Goal: Find specific page/section: Find specific page/section

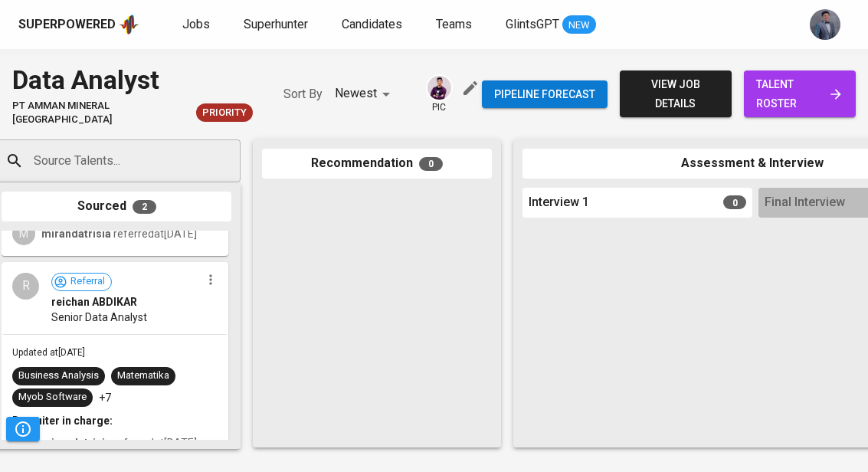
scroll to position [0, 21]
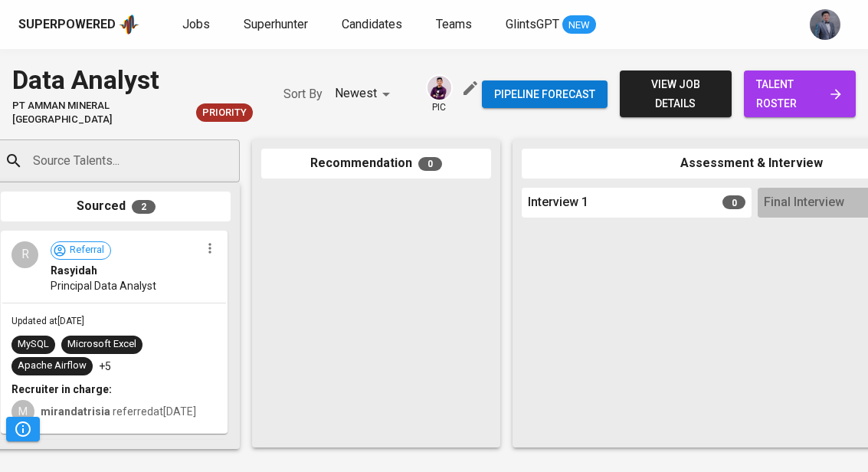
click at [803, 91] on span "talent roster" at bounding box center [800, 94] width 87 height 38
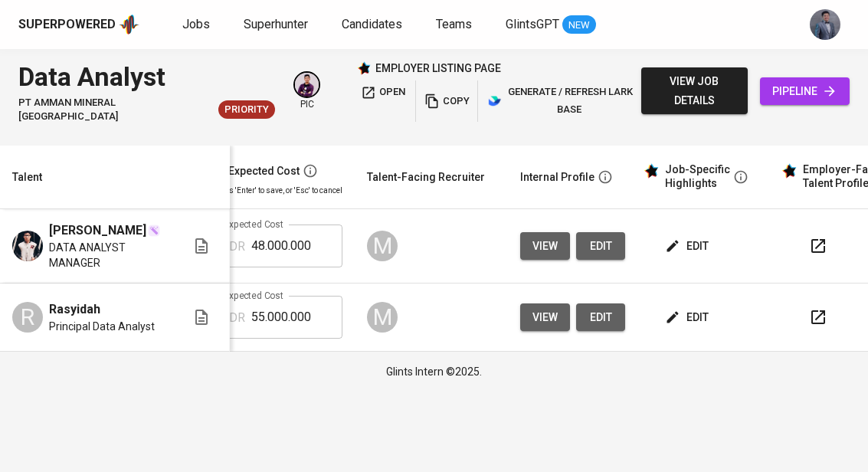
click at [26, 245] on img at bounding box center [27, 246] width 31 height 31
click at [41, 232] on img at bounding box center [27, 246] width 31 height 31
click at [200, 237] on icon at bounding box center [201, 246] width 18 height 18
click at [198, 243] on icon at bounding box center [201, 246] width 18 height 18
click at [542, 241] on span "view" at bounding box center [545, 246] width 25 height 19
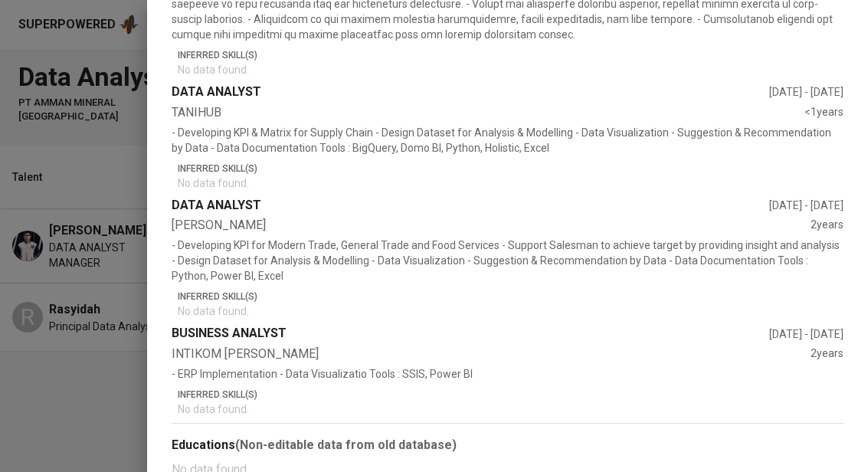
click at [96, 202] on div at bounding box center [434, 236] width 868 height 472
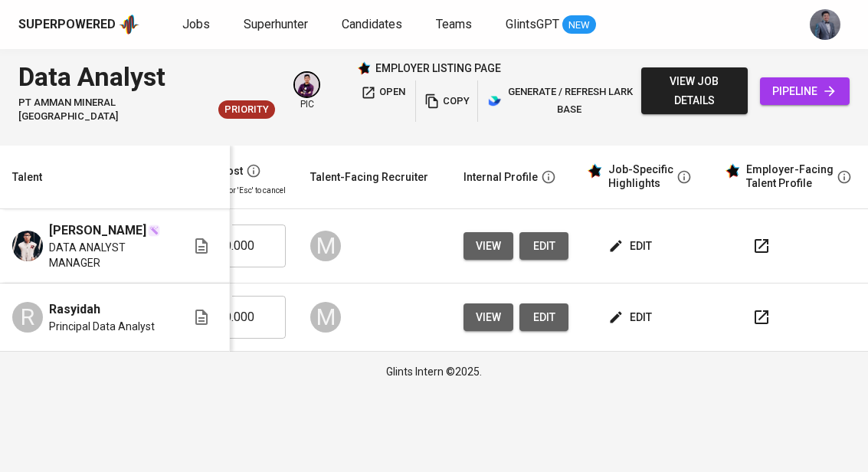
click at [763, 247] on icon "button" at bounding box center [762, 246] width 18 height 18
click at [768, 312] on button "button" at bounding box center [762, 317] width 37 height 37
click at [692, 94] on span "view job details" at bounding box center [695, 91] width 82 height 38
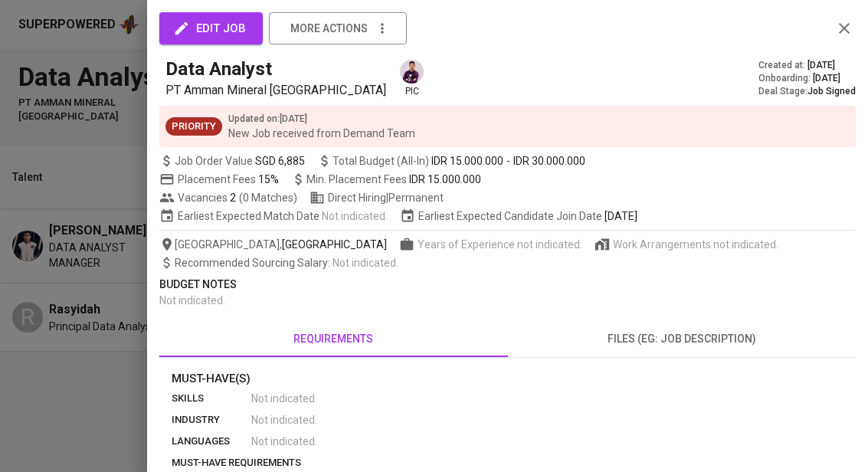
click at [699, 353] on button "files (eg: job description)" at bounding box center [682, 338] width 349 height 37
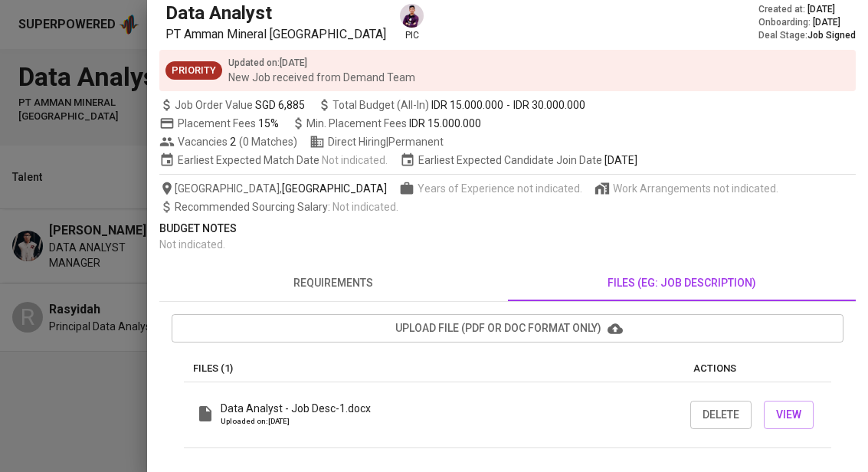
scroll to position [55, 0]
click at [797, 422] on span "View" at bounding box center [789, 415] width 25 height 19
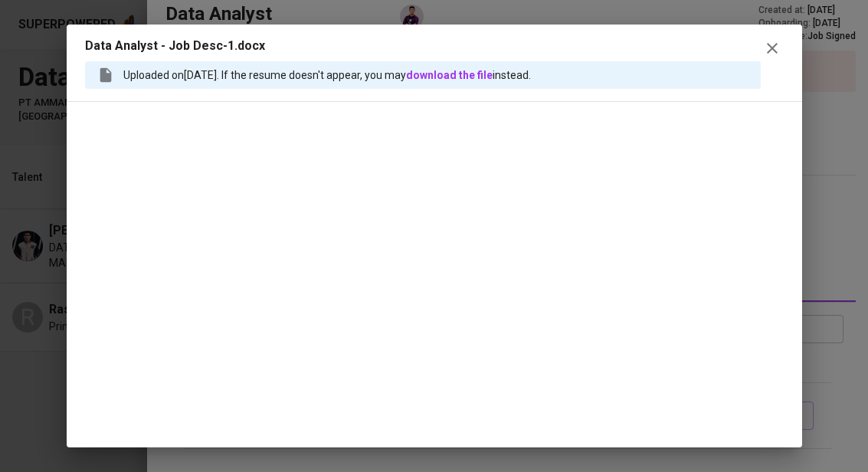
click at [776, 54] on icon "button" at bounding box center [772, 48] width 18 height 18
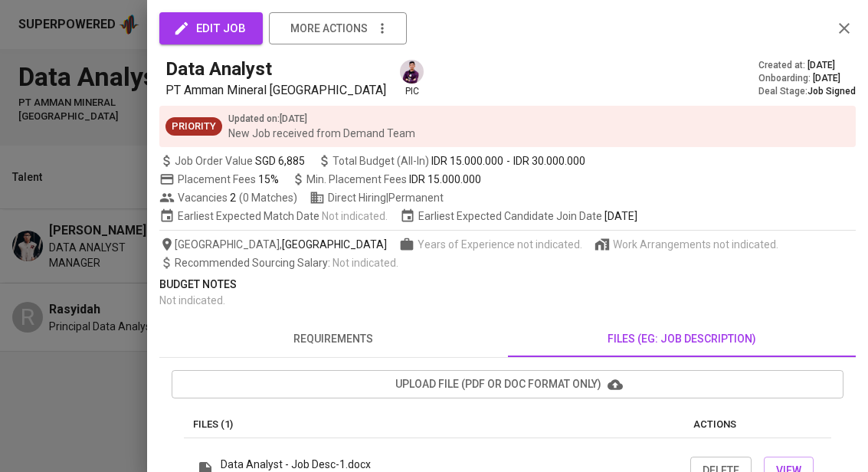
scroll to position [0, 0]
click at [846, 28] on icon "button" at bounding box center [845, 28] width 18 height 18
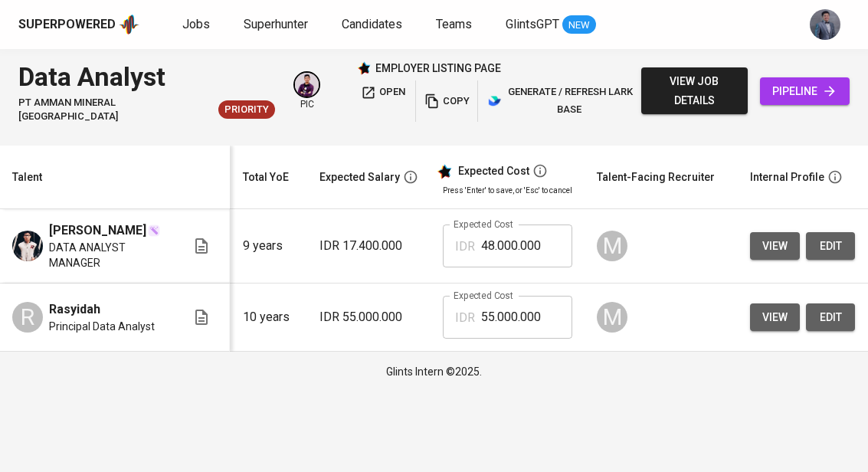
scroll to position [0, 164]
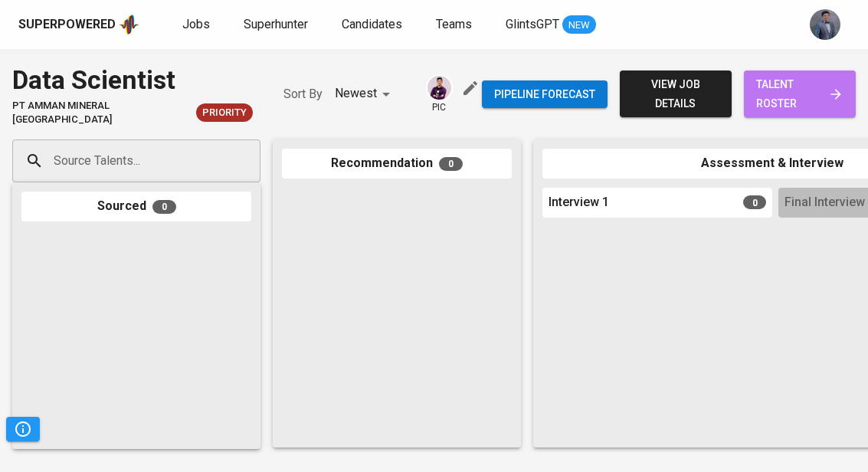
click at [796, 88] on span "talent roster" at bounding box center [800, 94] width 87 height 38
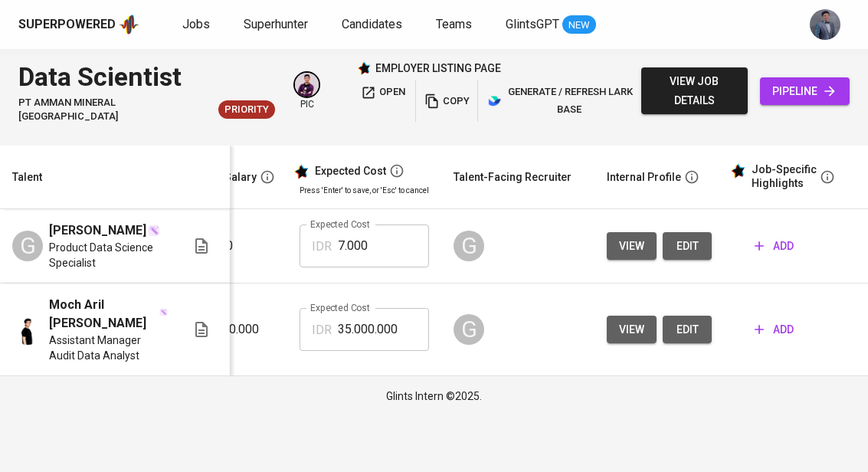
scroll to position [0, 311]
click at [467, 248] on div "G" at bounding box center [470, 246] width 31 height 31
click at [507, 245] on icon "button" at bounding box center [510, 246] width 14 height 14
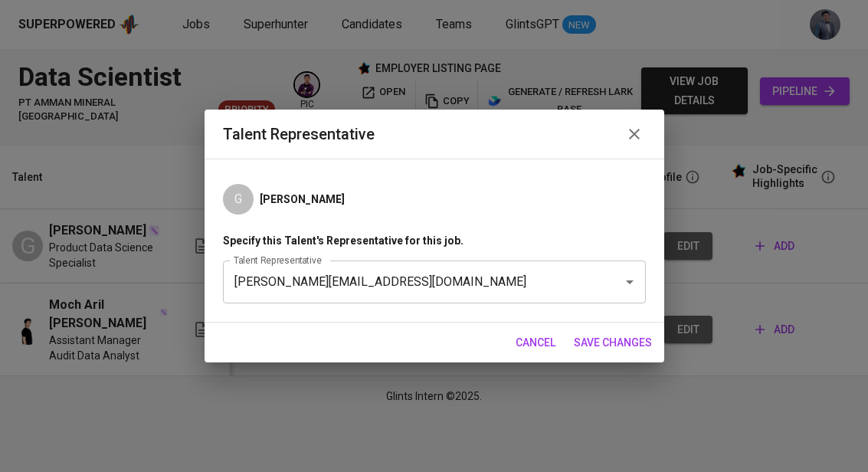
click at [648, 129] on div "Talent Representative" at bounding box center [435, 134] width 460 height 49
click at [628, 141] on icon "button" at bounding box center [634, 134] width 18 height 18
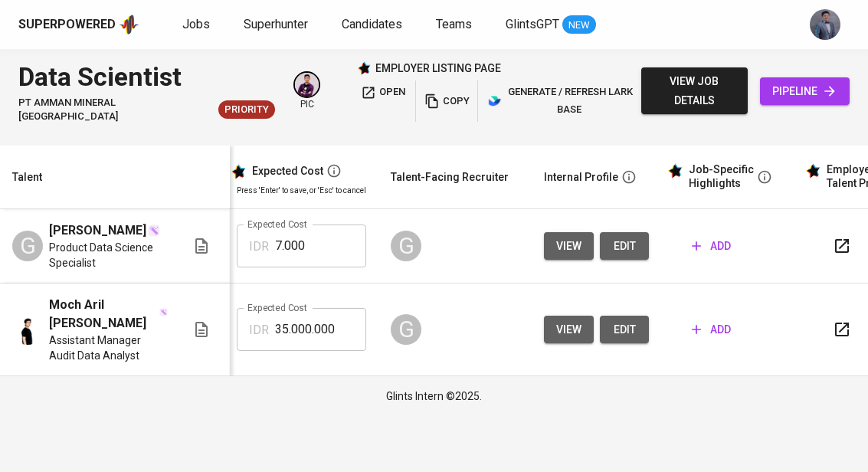
scroll to position [0, 387]
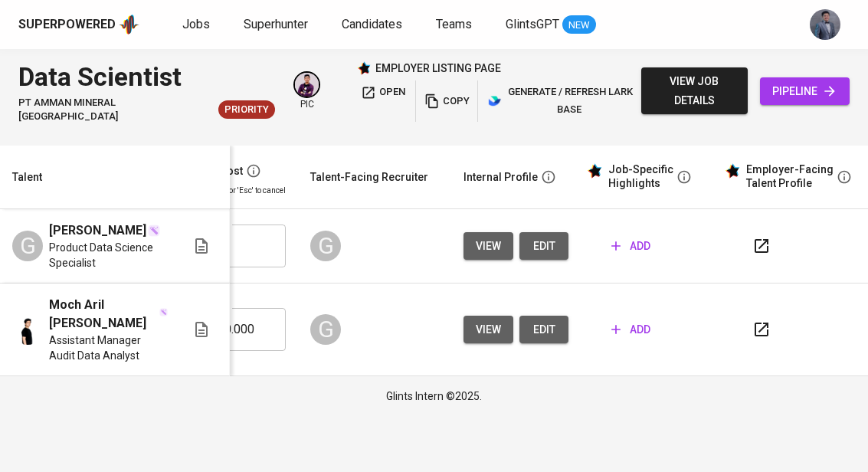
click at [369, 344] on button "button" at bounding box center [365, 329] width 37 height 37
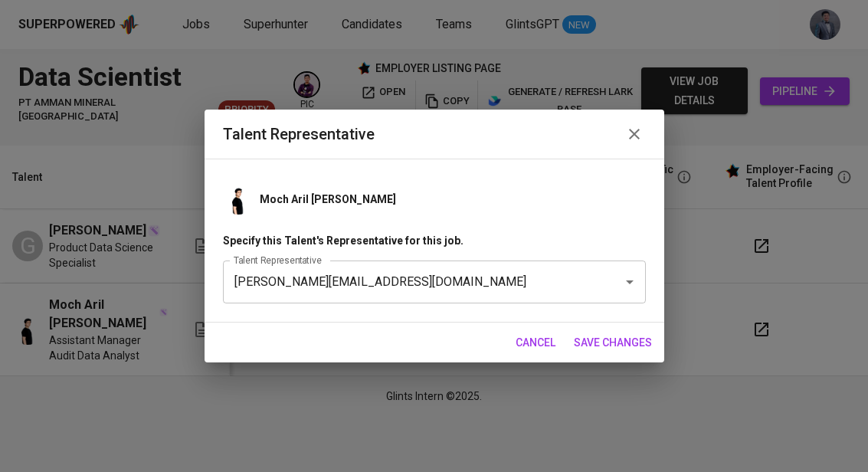
click at [633, 125] on icon "button" at bounding box center [634, 134] width 18 height 18
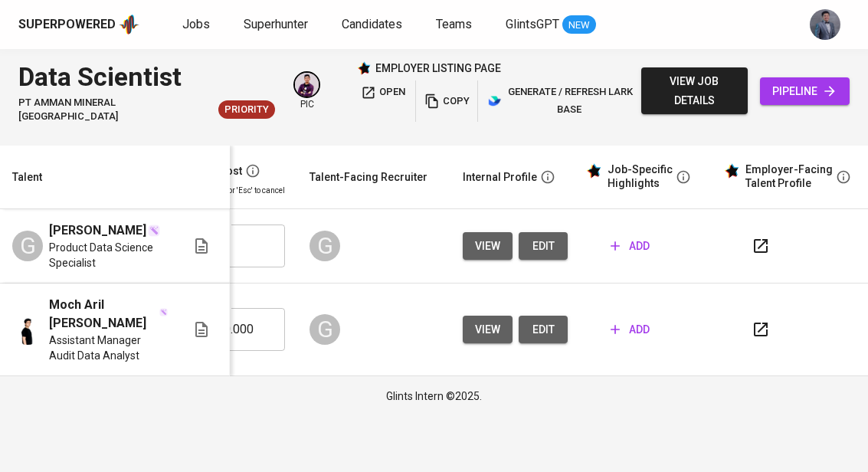
click at [759, 252] on icon "button" at bounding box center [761, 246] width 14 height 14
click at [761, 330] on icon "button" at bounding box center [762, 329] width 18 height 18
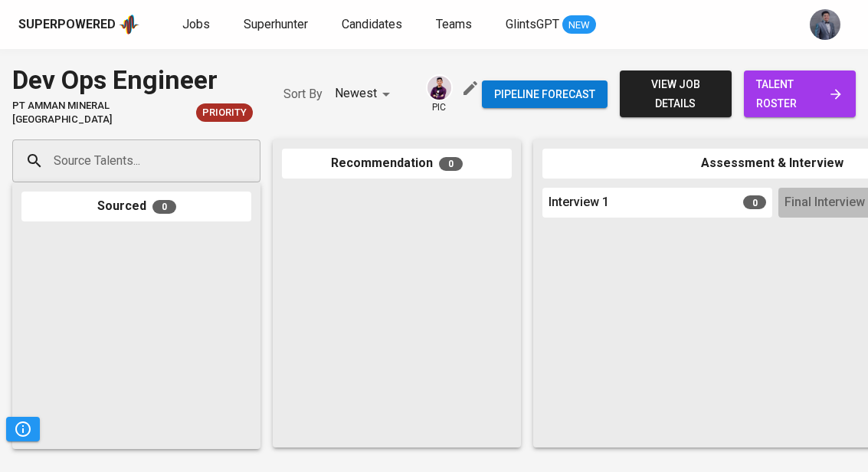
click at [793, 92] on span "talent roster" at bounding box center [800, 94] width 87 height 38
